Goal: Transaction & Acquisition: Purchase product/service

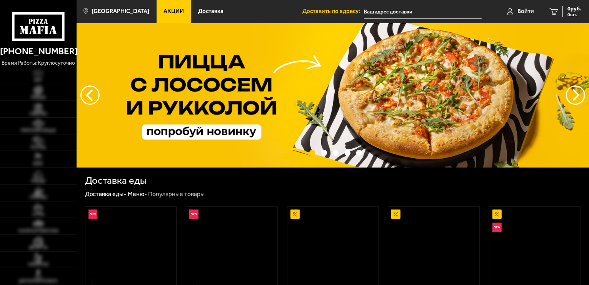
type input "[STREET_ADDRESS]"
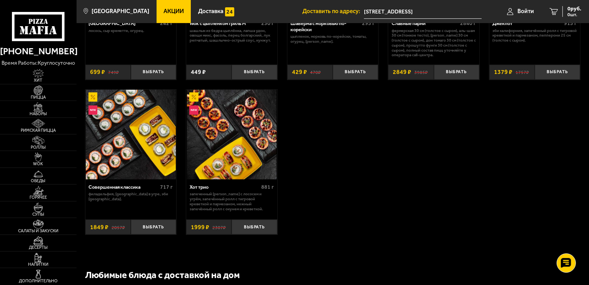
scroll to position [431, 0]
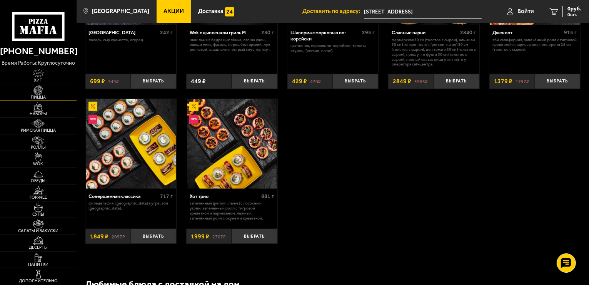
click at [42, 85] on link "Пицца" at bounding box center [38, 92] width 77 height 16
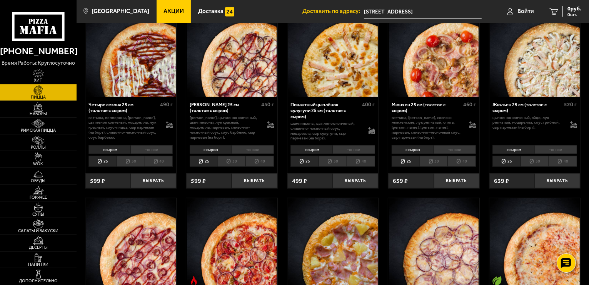
scroll to position [1017, 0]
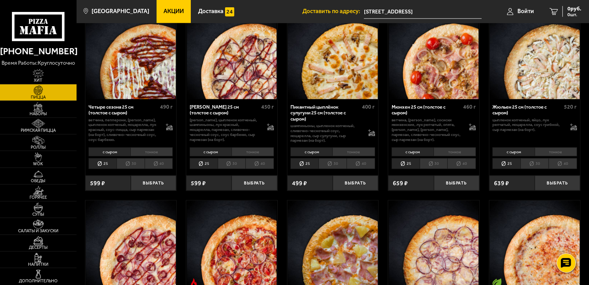
click at [474, 161] on li "40" at bounding box center [462, 163] width 28 height 11
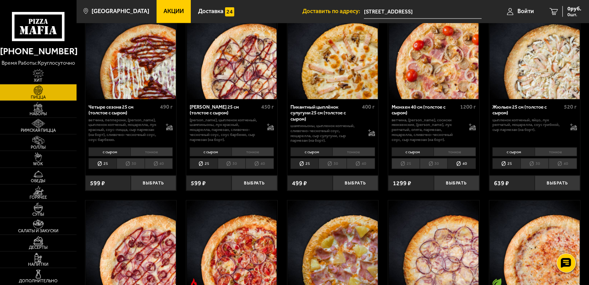
click at [415, 162] on li "25" at bounding box center [406, 163] width 28 height 11
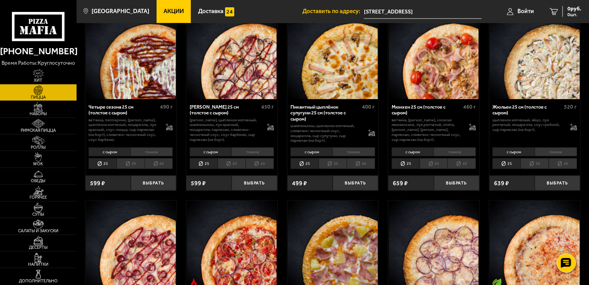
click at [433, 163] on li "30" at bounding box center [434, 163] width 28 height 11
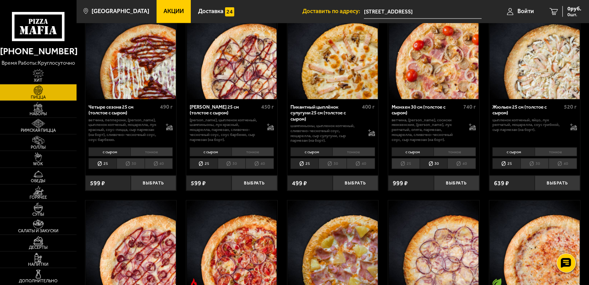
click at [459, 165] on li "40" at bounding box center [462, 163] width 28 height 11
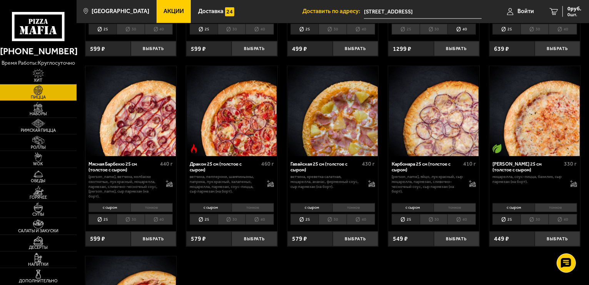
scroll to position [1154, 0]
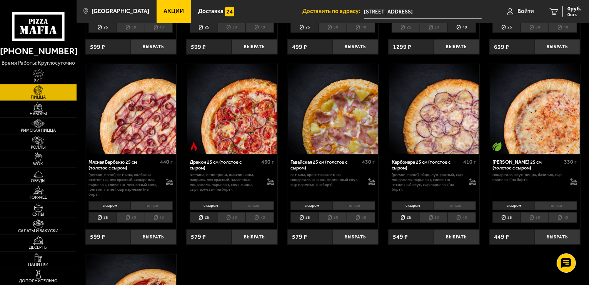
click at [265, 212] on li "40" at bounding box center [260, 217] width 28 height 11
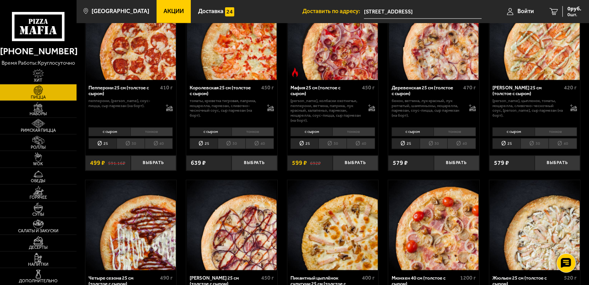
scroll to position [807, 0]
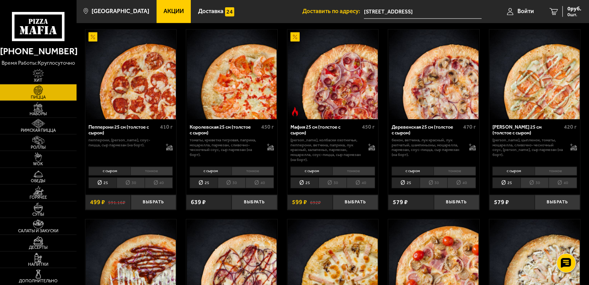
click at [369, 184] on li "40" at bounding box center [361, 182] width 28 height 11
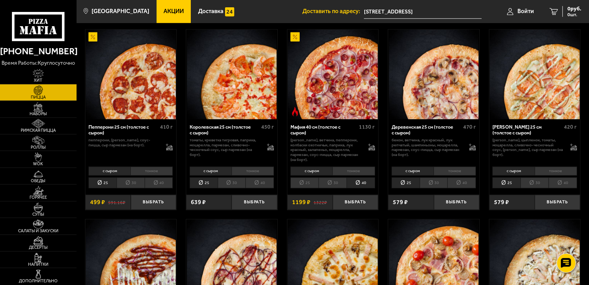
click at [359, 169] on li "тонкое" at bounding box center [354, 171] width 42 height 9
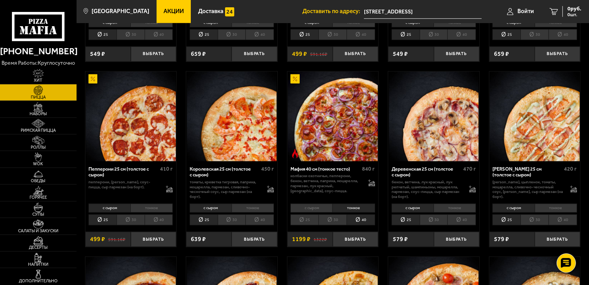
scroll to position [763, 0]
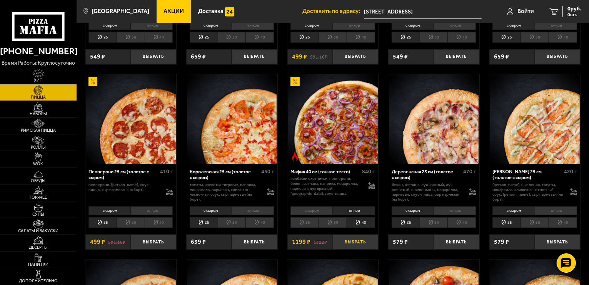
click at [348, 240] on button "Выбрать" at bounding box center [355, 241] width 45 height 15
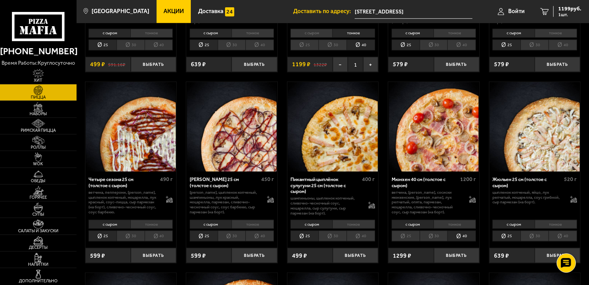
scroll to position [942, 0]
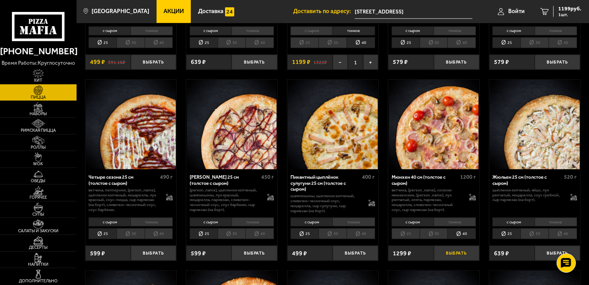
click at [461, 249] on button "Выбрать" at bounding box center [456, 253] width 45 height 15
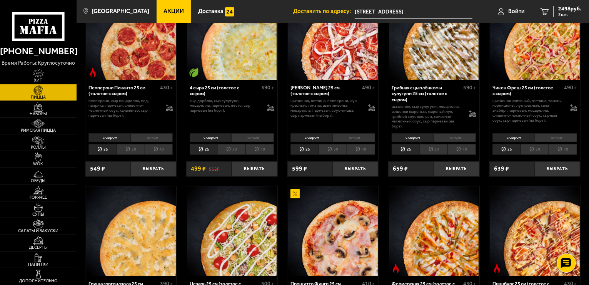
scroll to position [465, 0]
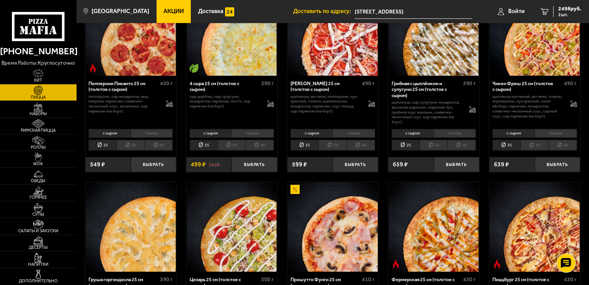
click at [557, 146] on li "40" at bounding box center [563, 145] width 28 height 11
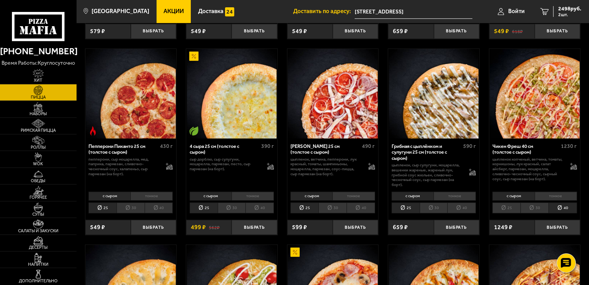
scroll to position [432, 0]
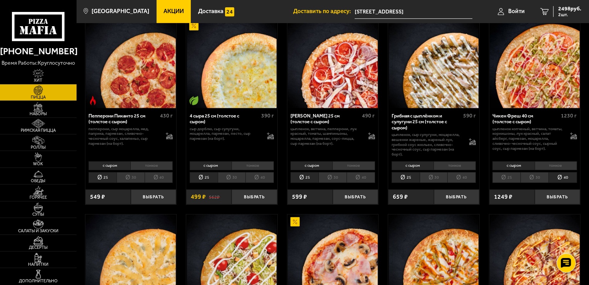
click at [556, 166] on li "тонкое" at bounding box center [556, 165] width 42 height 9
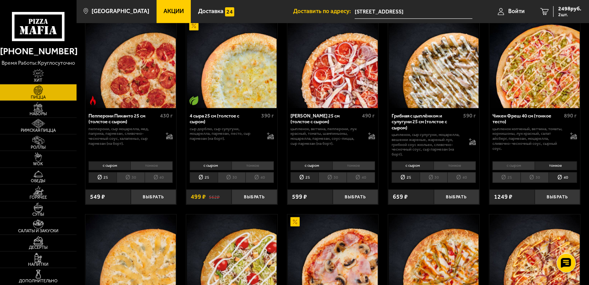
click at [521, 167] on li "с сыром" at bounding box center [514, 165] width 42 height 9
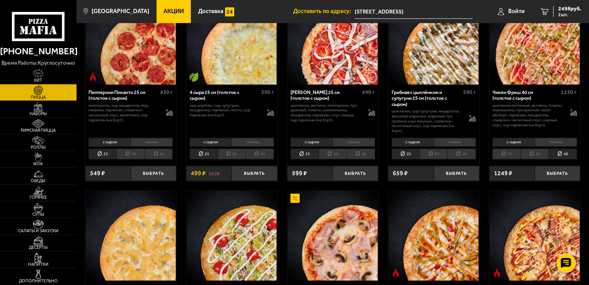
scroll to position [458, 0]
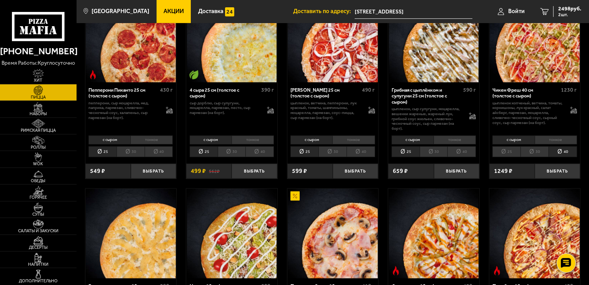
click at [560, 141] on li "тонкое" at bounding box center [556, 139] width 42 height 9
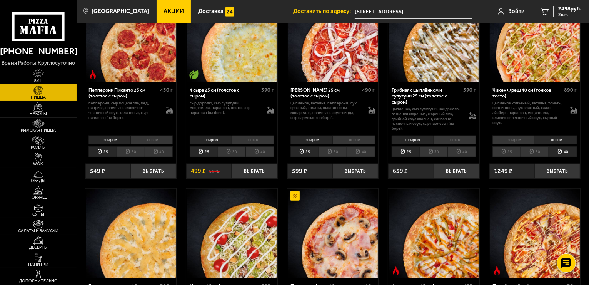
click at [522, 141] on li "с сыром" at bounding box center [514, 139] width 42 height 9
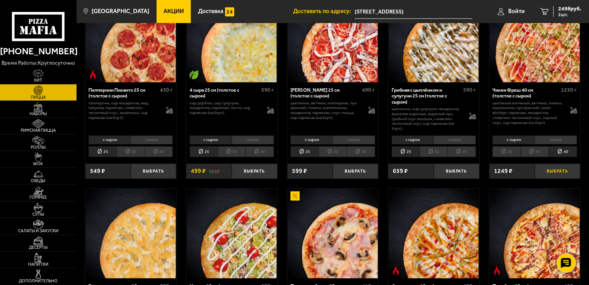
click at [556, 172] on button "Выбрать" at bounding box center [557, 171] width 45 height 15
click at [558, 11] on div "3747 руб. 3 шт." at bounding box center [568, 11] width 28 height 11
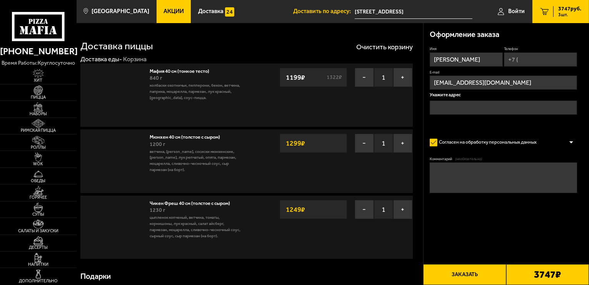
type input "[STREET_ADDRESS]"
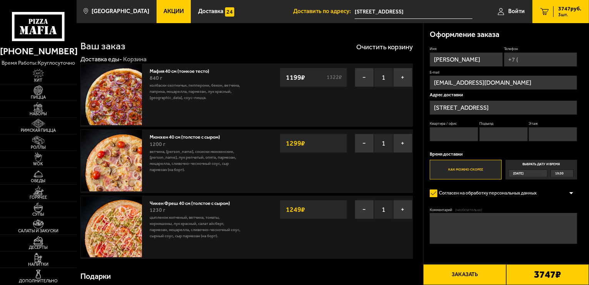
click at [462, 133] on input "Квартира / офис" at bounding box center [454, 134] width 49 height 14
type input "32"
type input "+7 (911) 613-20-52"
type input "1"
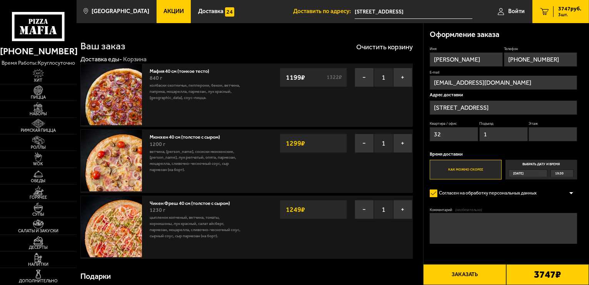
type input "7"
type textarea "Спущусь по звонку на указанный номер. Просьба в домофон не звонить."
drag, startPoint x: 463, startPoint y: 226, endPoint x: 396, endPoint y: 202, distance: 70.5
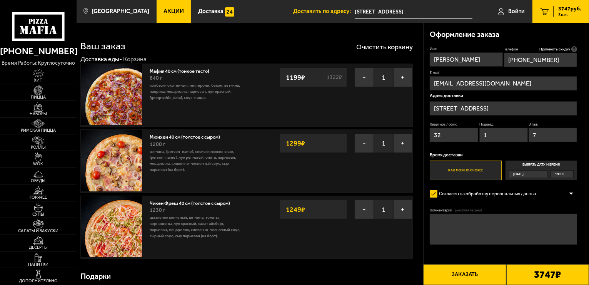
click at [469, 276] on button "Заказать" at bounding box center [464, 274] width 83 height 21
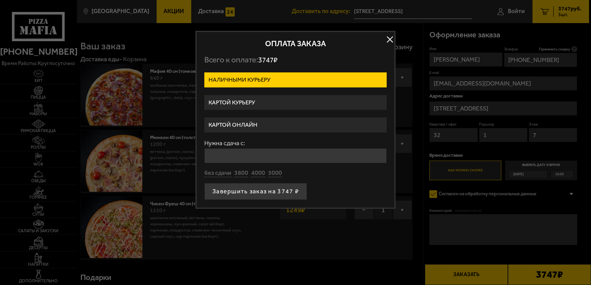
click at [254, 102] on label "Картой курьеру" at bounding box center [295, 102] width 182 height 15
click at [0, 0] on input "Картой курьеру" at bounding box center [0, 0] width 0 height 0
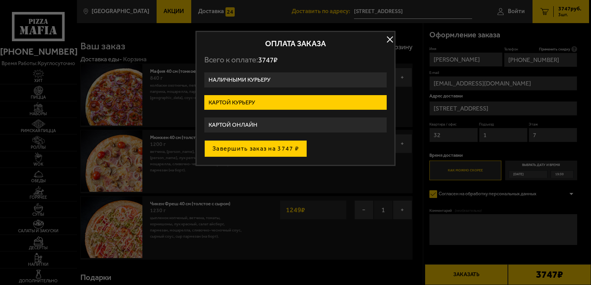
click at [255, 146] on button "Завершить заказ на 3747 ₽" at bounding box center [255, 148] width 103 height 17
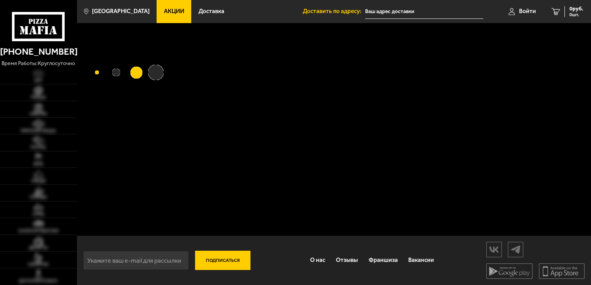
type input "[STREET_ADDRESS]"
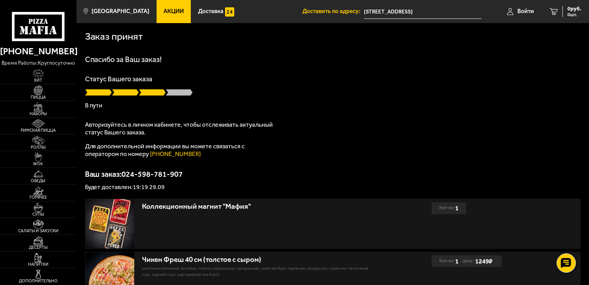
click at [318, 95] on div at bounding box center [333, 93] width 496 height 8
